Goal: Task Accomplishment & Management: Manage account settings

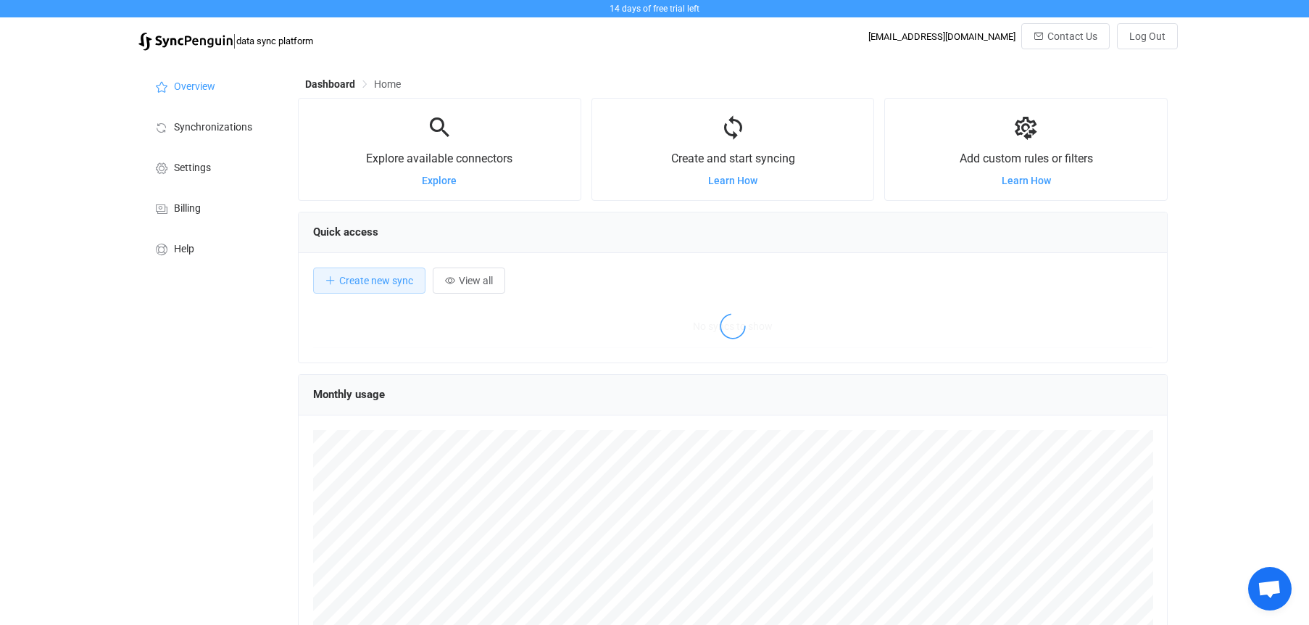
scroll to position [281, 871]
click at [142, 465] on div "Overview Synchronizations Settings Billing Help" at bounding box center [211, 420] width 160 height 724
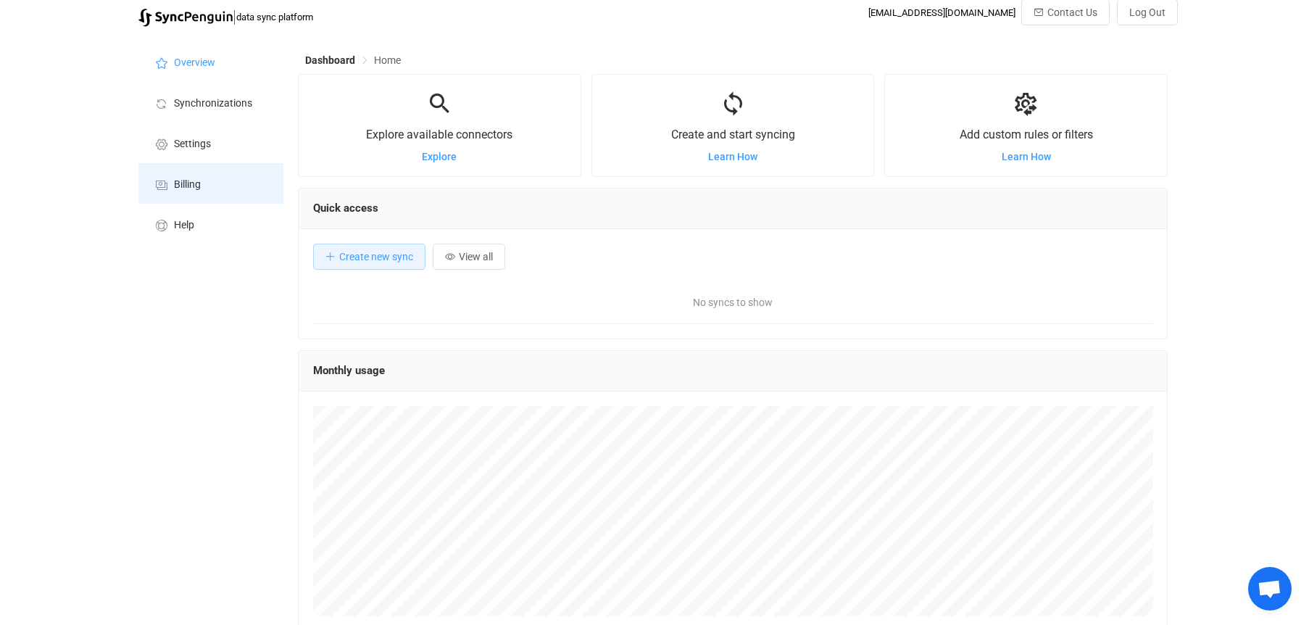
click at [190, 196] on li "Billing" at bounding box center [210, 183] width 145 height 41
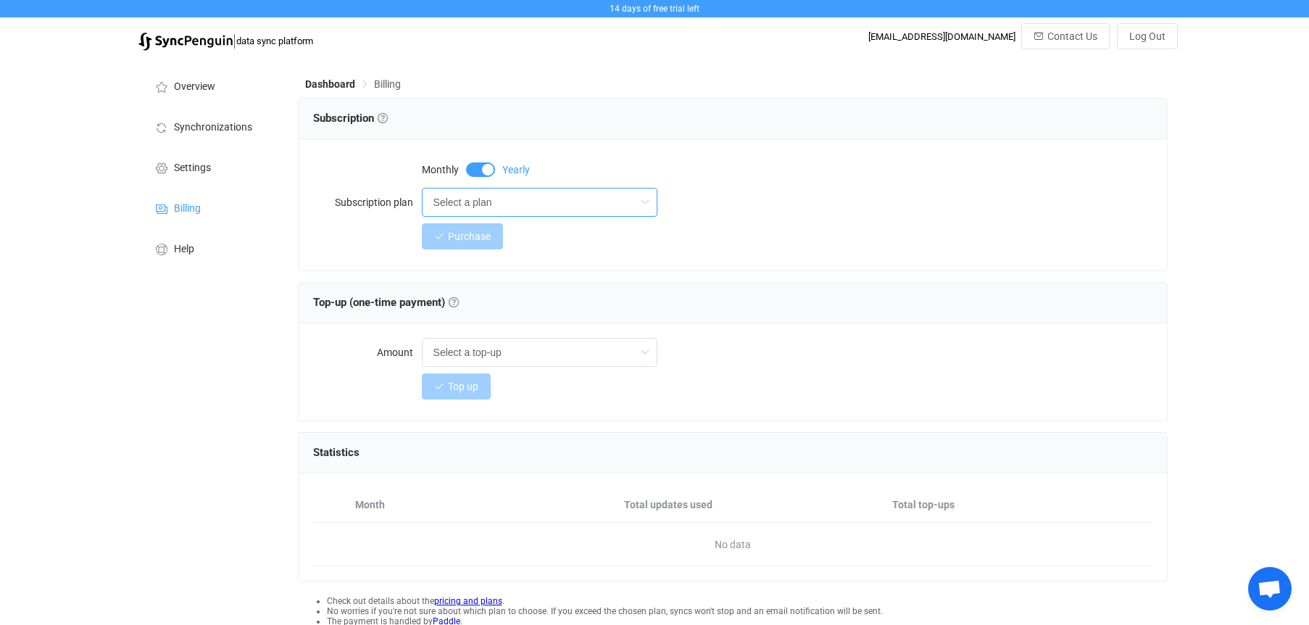
click at [543, 207] on input "Select a plan" at bounding box center [540, 202] width 236 height 29
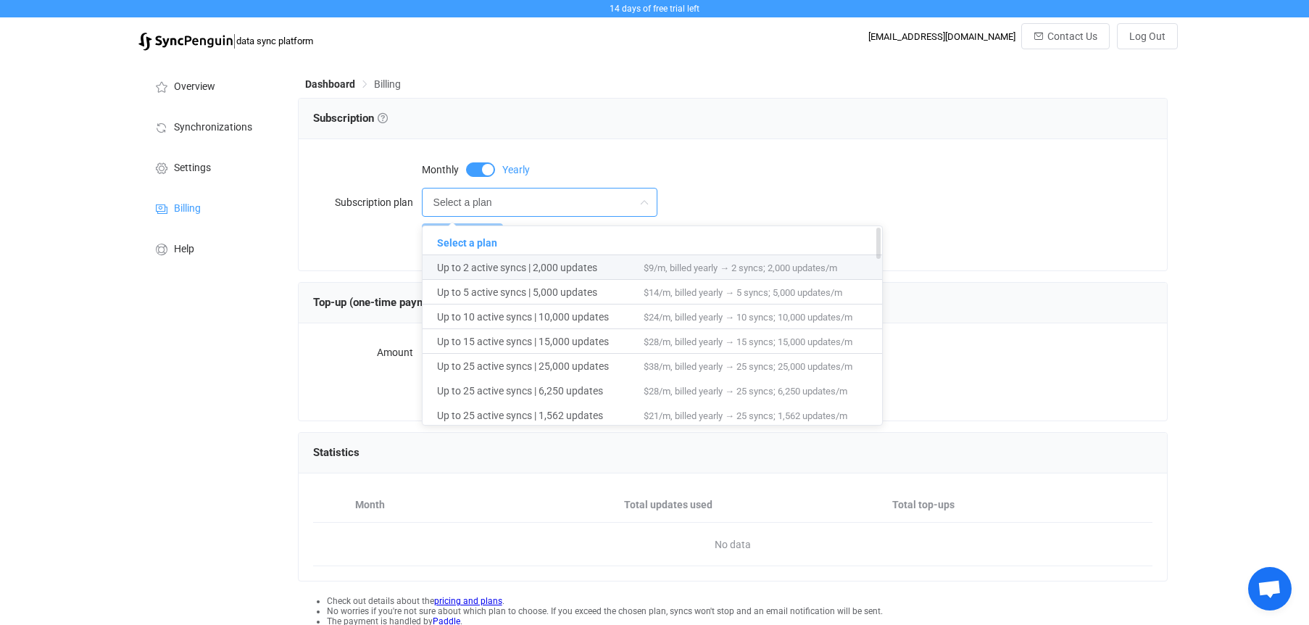
click at [548, 276] on span "Up to 2 active syncs | 2,000 updates" at bounding box center [540, 267] width 207 height 25
type input "Up to 2 active syncs | 2,000 updates"
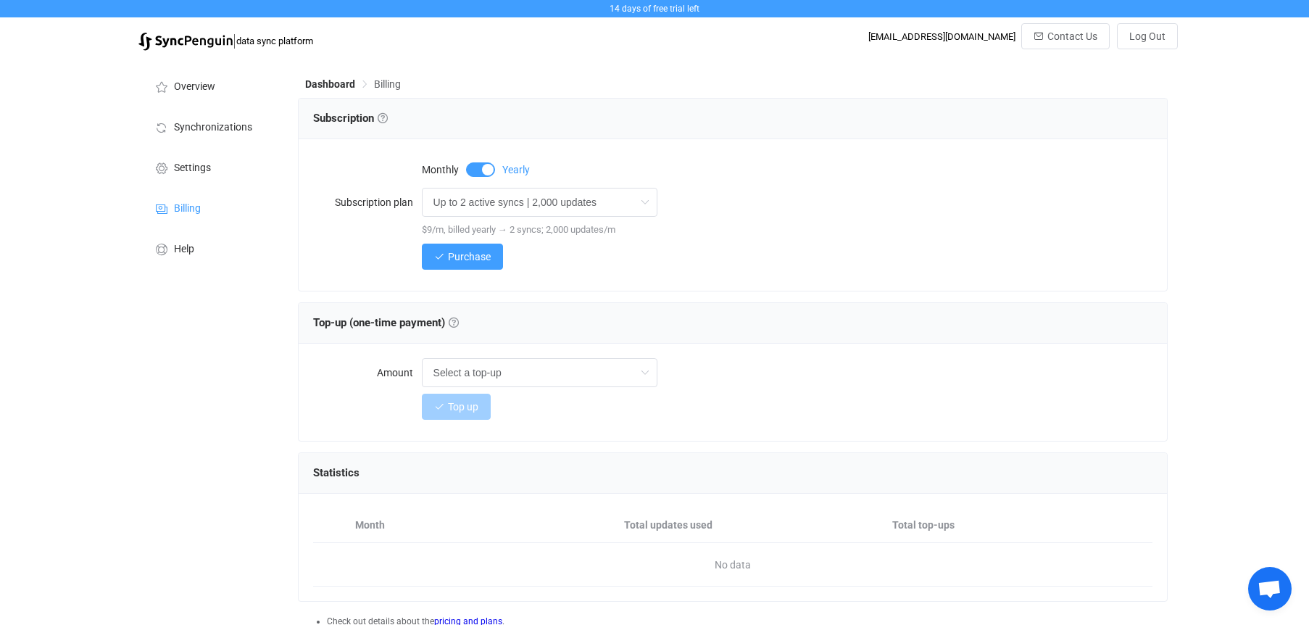
click at [735, 259] on div "Purchase" at bounding box center [788, 256] width 732 height 29
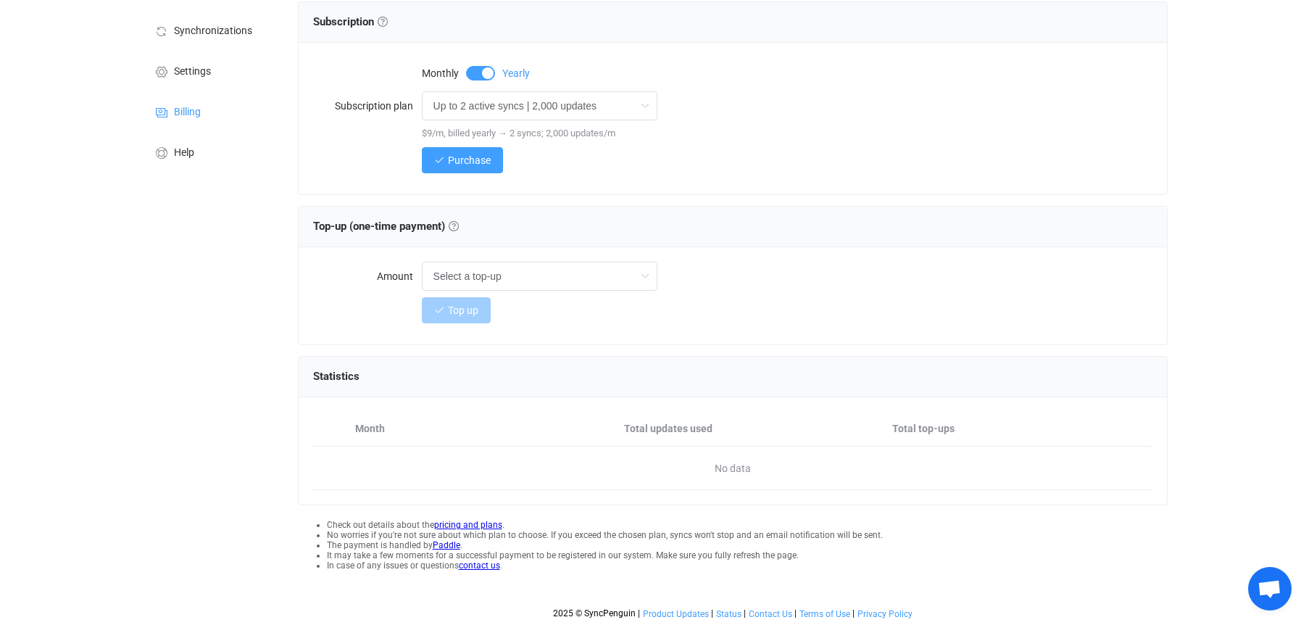
scroll to position [98, 0]
click at [782, 157] on div "Purchase" at bounding box center [788, 158] width 732 height 29
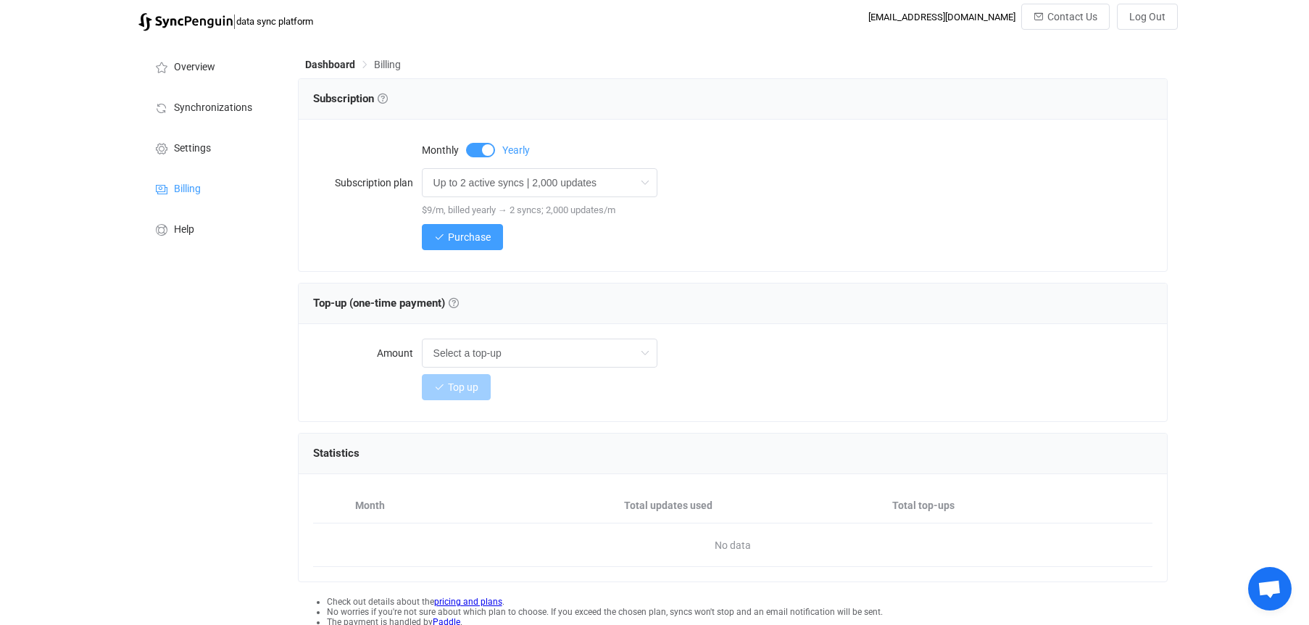
scroll to position [0, 0]
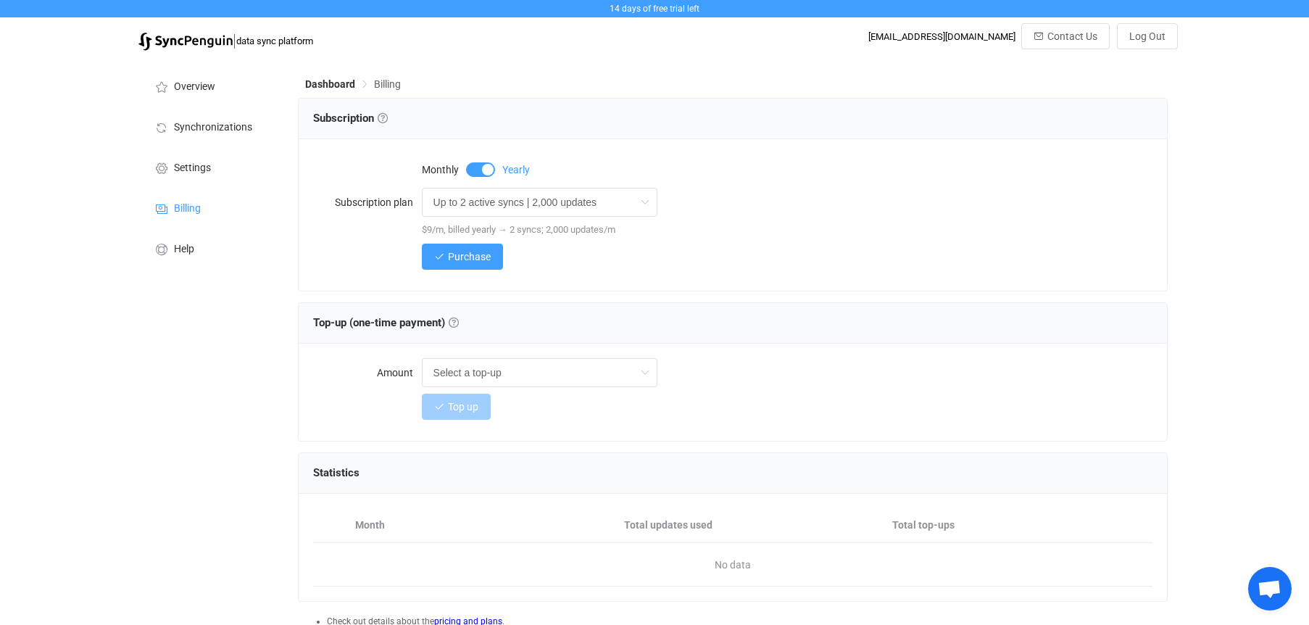
click at [479, 173] on span at bounding box center [480, 169] width 29 height 15
click at [492, 170] on span at bounding box center [480, 169] width 29 height 15
click at [778, 230] on div "$9/m, billed yearly → 2 syncs; 2,000 updates/m" at bounding box center [788, 229] width 732 height 15
click at [196, 134] on li "Synchronizations" at bounding box center [210, 126] width 145 height 41
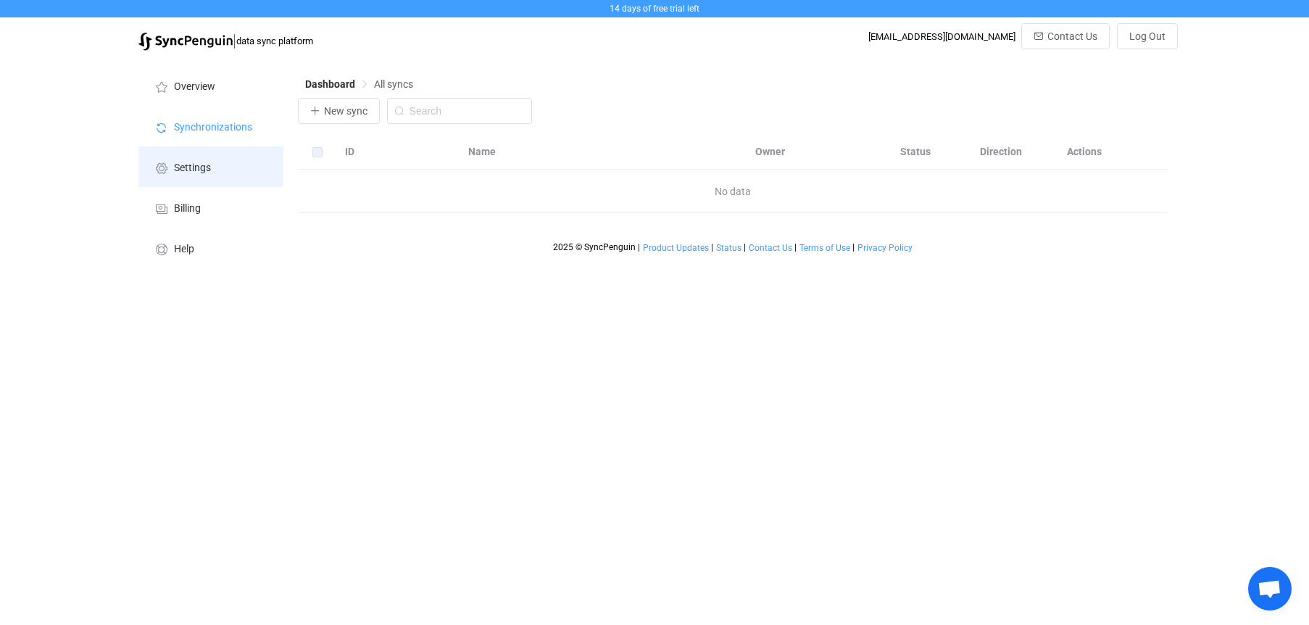
click at [196, 169] on span "Settings" at bounding box center [192, 168] width 37 height 12
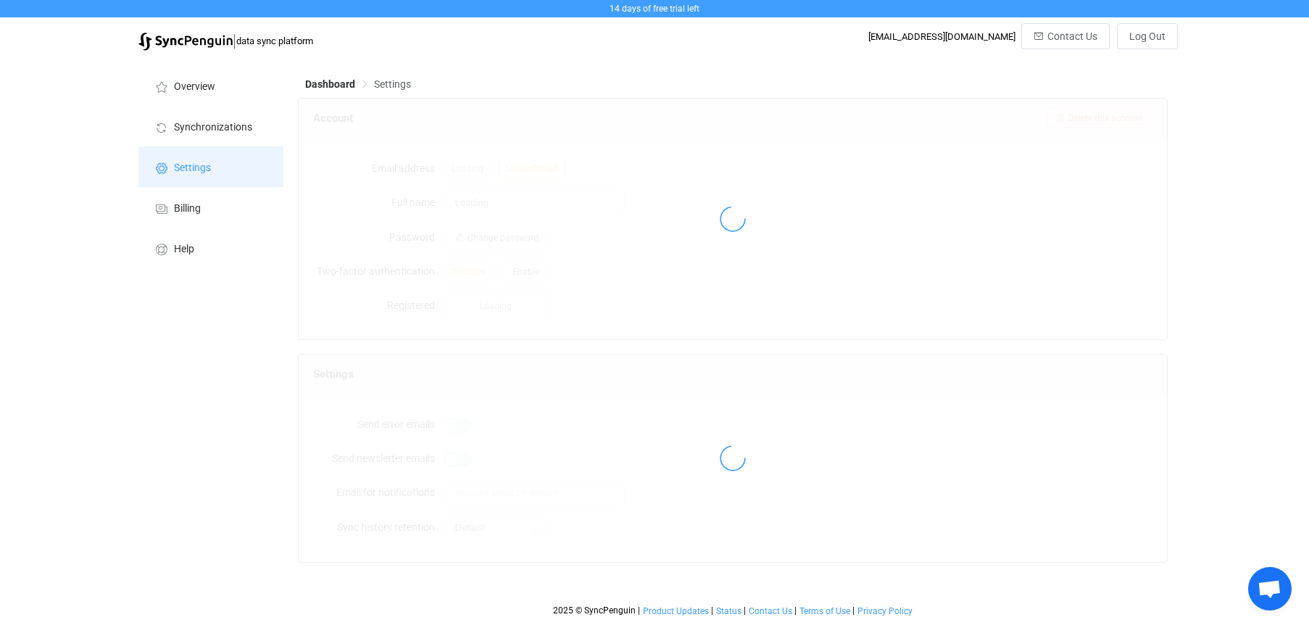
type input "[PERSON_NAME]"
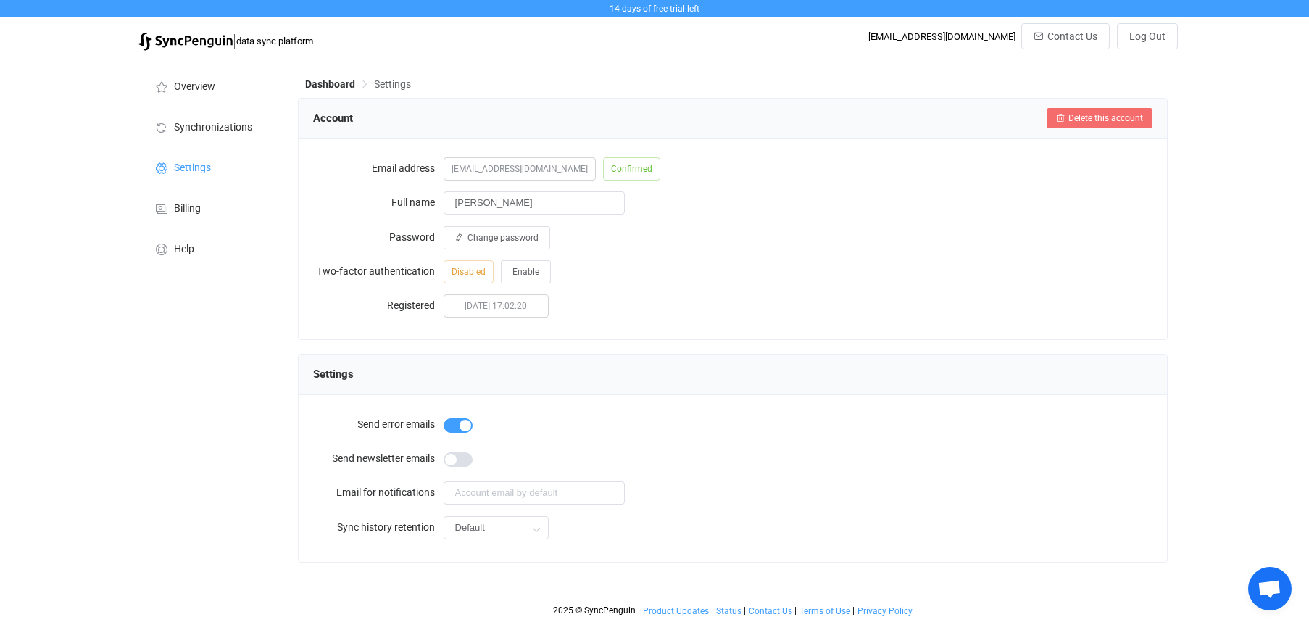
click at [1128, 120] on span "Delete this account" at bounding box center [1106, 118] width 75 height 10
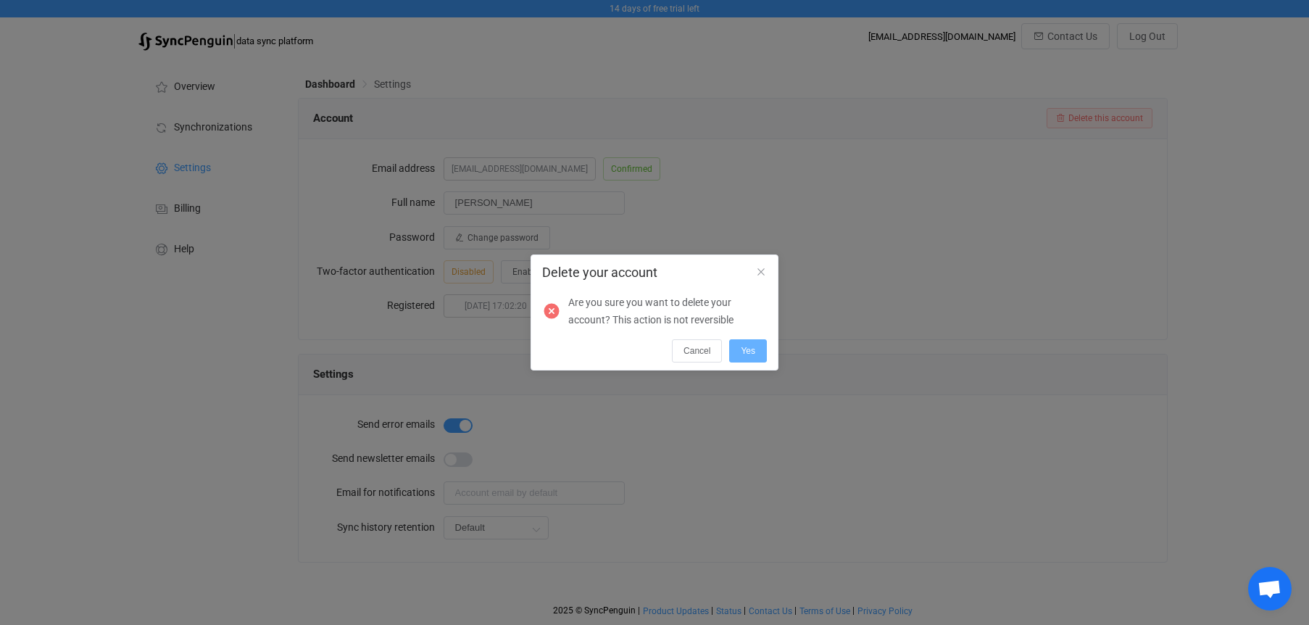
click at [745, 349] on span "Yes" at bounding box center [748, 351] width 15 height 10
